Goal: Find specific page/section: Find specific page/section

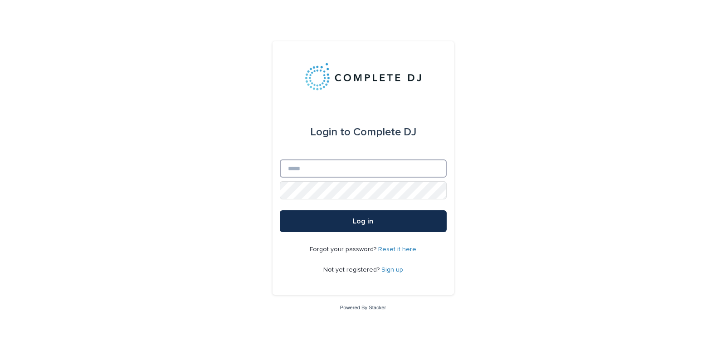
click at [325, 170] on input "Email" at bounding box center [363, 168] width 167 height 18
type input "**********"
click at [280, 210] on button "Log in" at bounding box center [363, 221] width 167 height 22
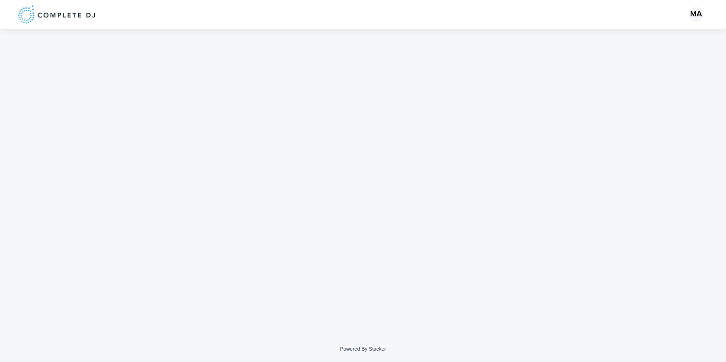
click at [37, 20] on img at bounding box center [56, 14] width 77 height 18
click at [694, 12] on div "MA" at bounding box center [696, 14] width 15 height 15
click at [595, 48] on div at bounding box center [363, 182] width 726 height 307
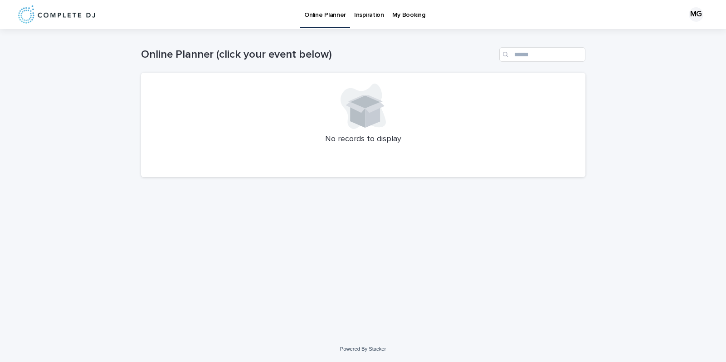
click at [399, 13] on p "My Booking" at bounding box center [408, 9] width 33 height 19
click at [328, 13] on p "Online Planner" at bounding box center [325, 9] width 42 height 19
